Goal: Navigation & Orientation: Find specific page/section

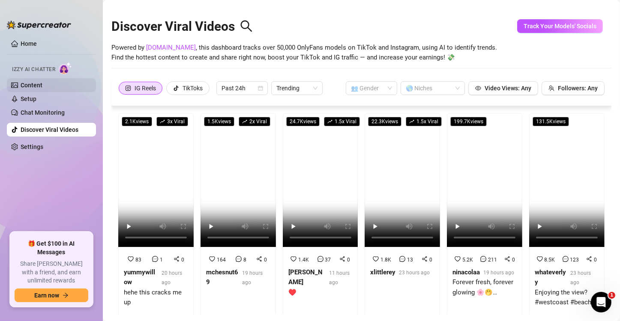
click at [36, 86] on link "Content" at bounding box center [32, 85] width 22 height 7
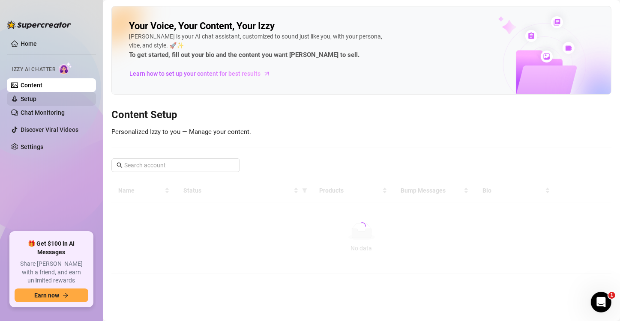
click at [36, 101] on link "Setup" at bounding box center [29, 99] width 16 height 7
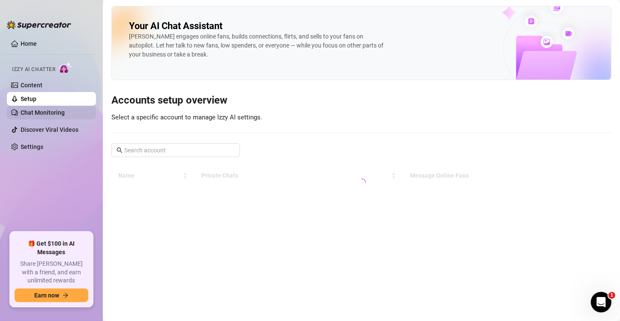
click at [44, 114] on link "Chat Monitoring" at bounding box center [43, 112] width 44 height 7
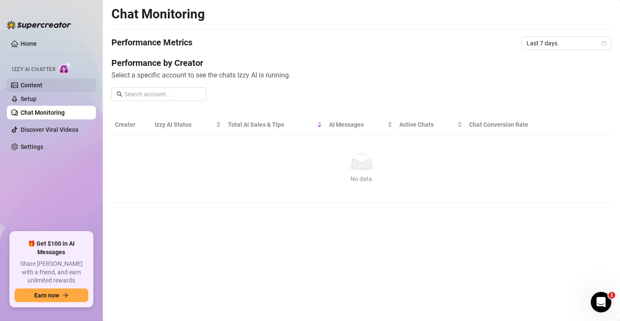
click at [42, 89] on link "Content" at bounding box center [32, 85] width 22 height 7
